Goal: Feedback & Contribution: Submit feedback/report problem

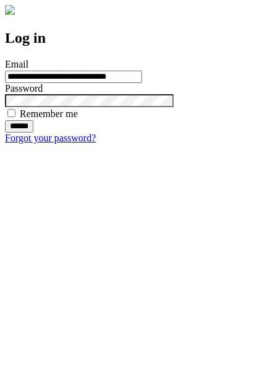
type input "**********"
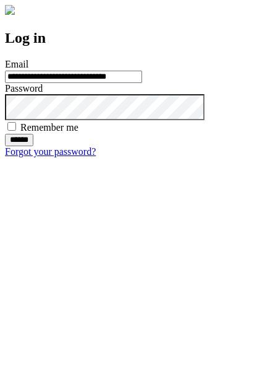
click at [33, 146] on input "******" at bounding box center [19, 140] width 28 height 12
